Goal: Transaction & Acquisition: Book appointment/travel/reservation

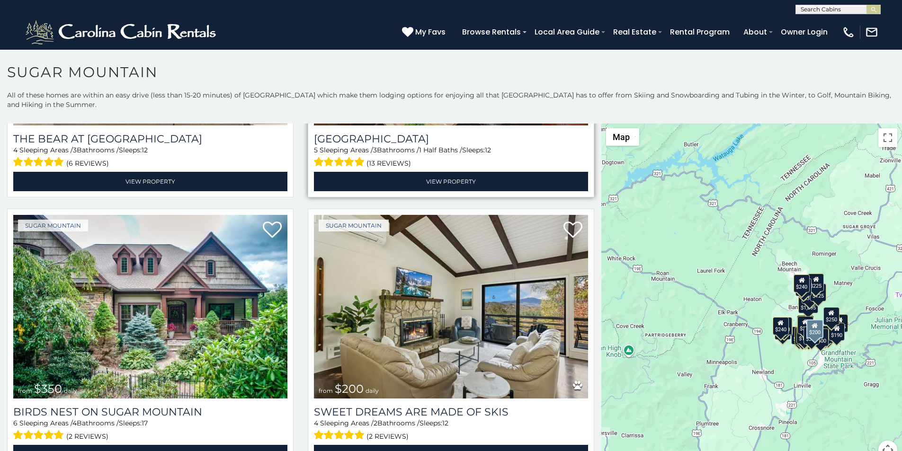
scroll to position [237, 0]
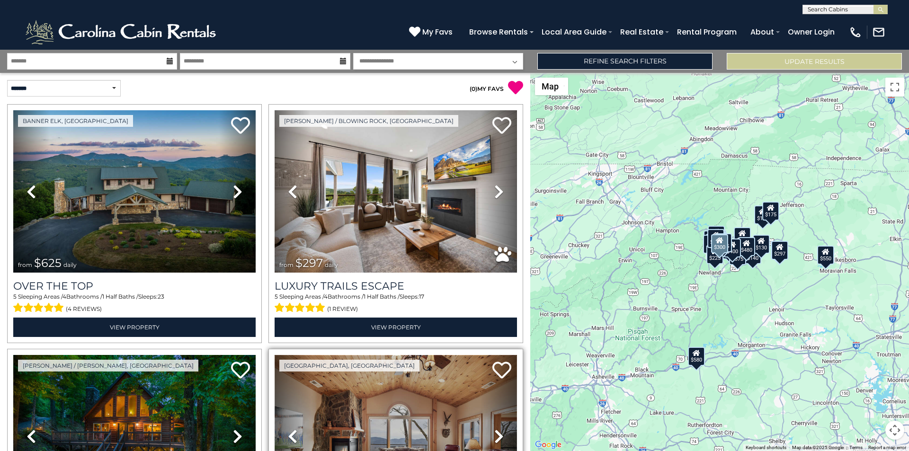
click at [320, 449] on img at bounding box center [396, 436] width 242 height 162
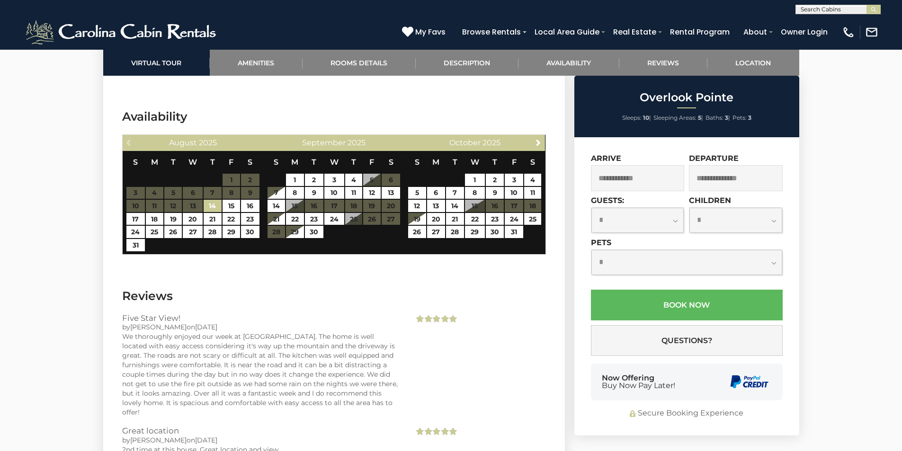
scroll to position [1918, 0]
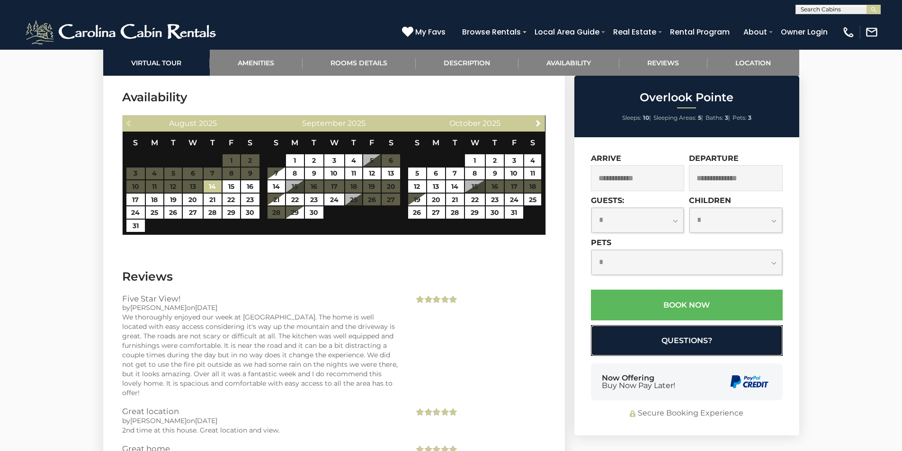
click at [610, 338] on button "Questions?" at bounding box center [687, 340] width 192 height 31
select select "*"
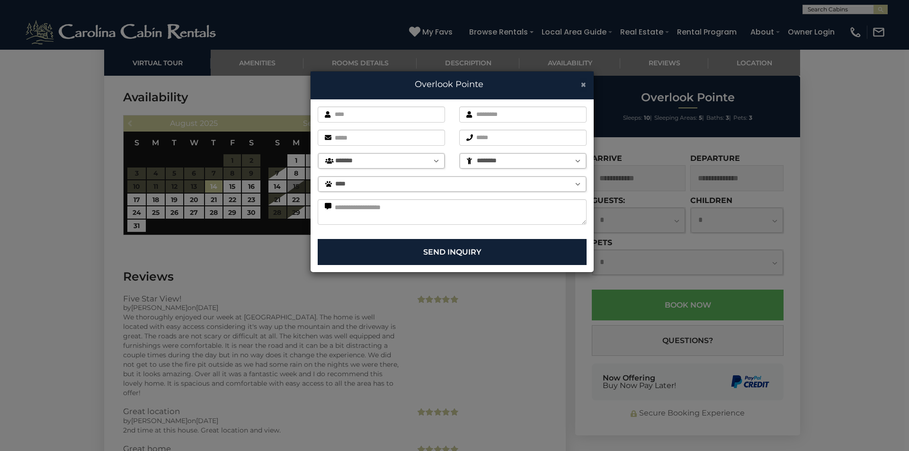
click at [581, 81] on span "×" at bounding box center [583, 85] width 6 height 12
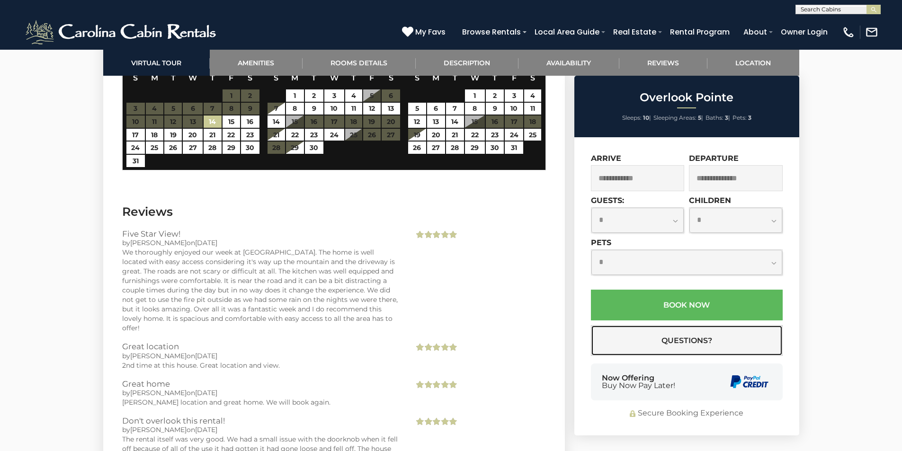
scroll to position [1997, 0]
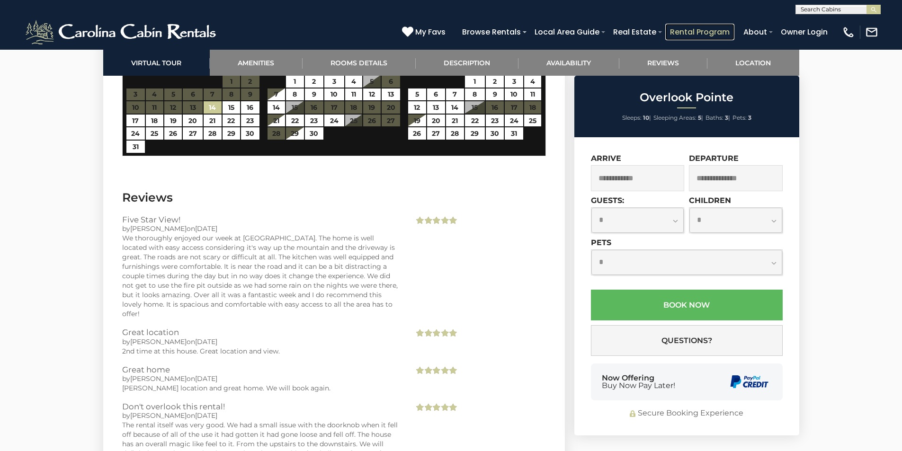
click at [720, 27] on link "Rental Program" at bounding box center [699, 32] width 69 height 17
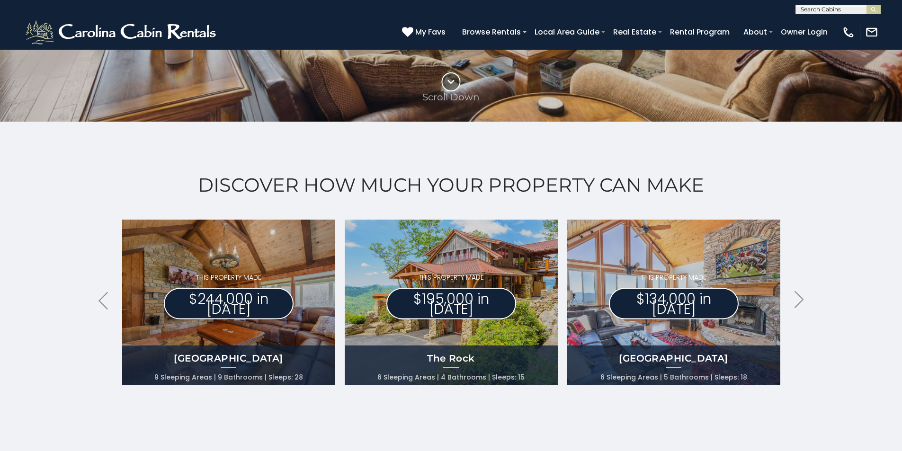
scroll to position [394, 0]
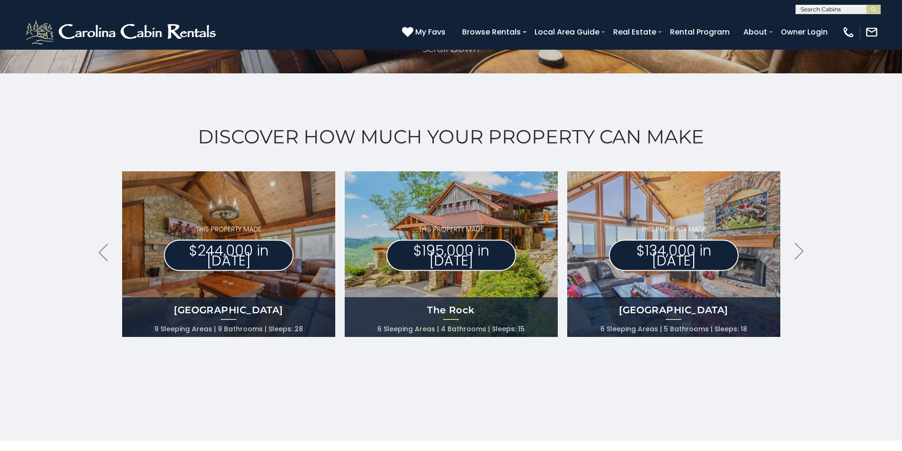
click at [7, 337] on div "Discover How Much Your Property Can Make .arrowLeft .st0{fill:#929292;} .arrowR…" at bounding box center [451, 256] width 902 height 367
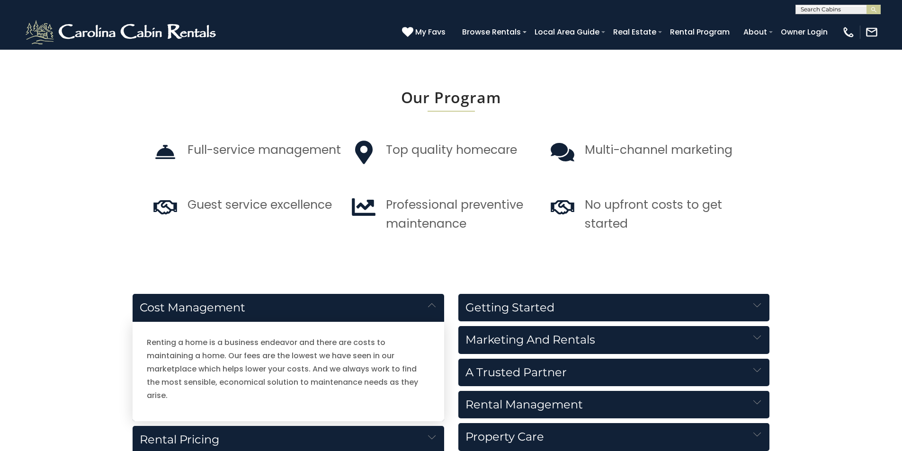
scroll to position [912, 0]
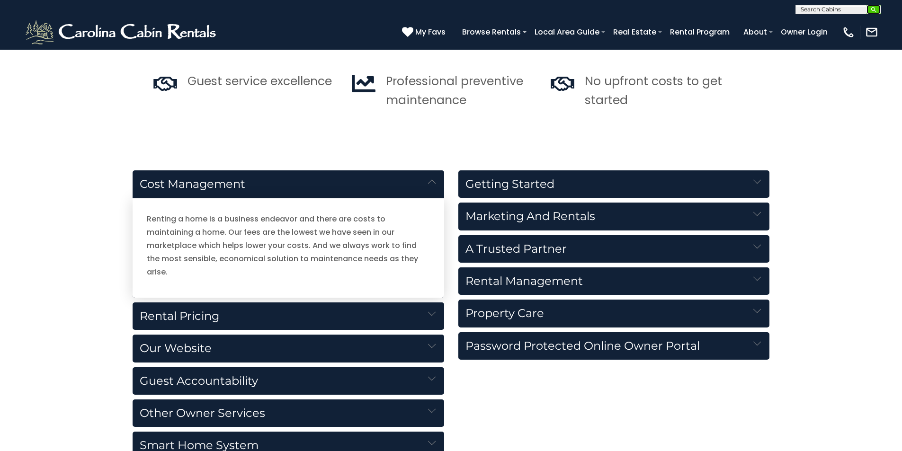
click at [873, 13] on img "submit" at bounding box center [873, 9] width 7 height 7
